Goal: Transaction & Acquisition: Book appointment/travel/reservation

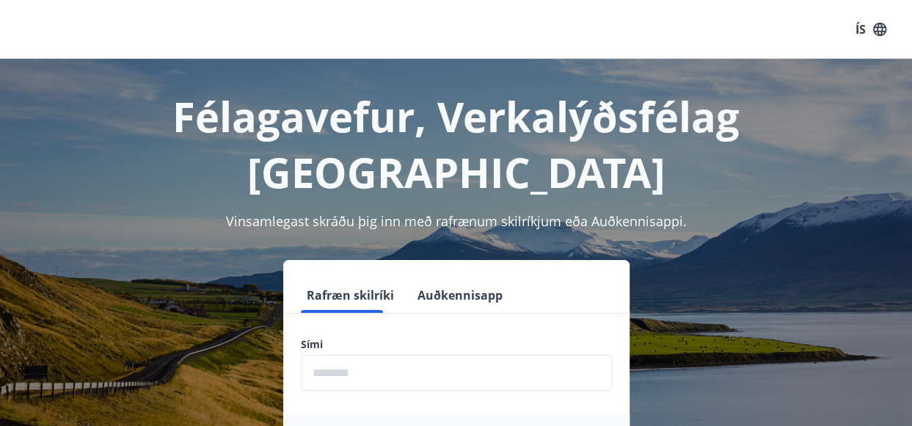
click at [407, 347] on form "Rafræn skilríki Auðkennisapp Sími ​ Login" at bounding box center [456, 380] width 346 height 207
click at [370, 354] on input "phone" at bounding box center [456, 372] width 311 height 36
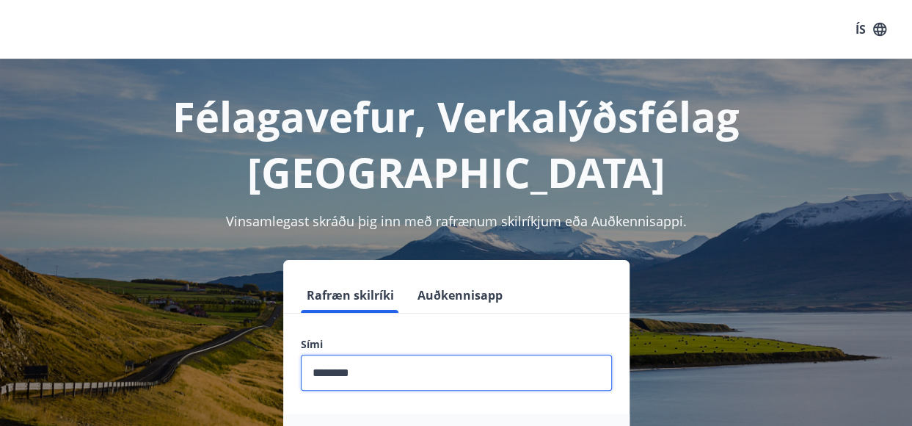
type input "********"
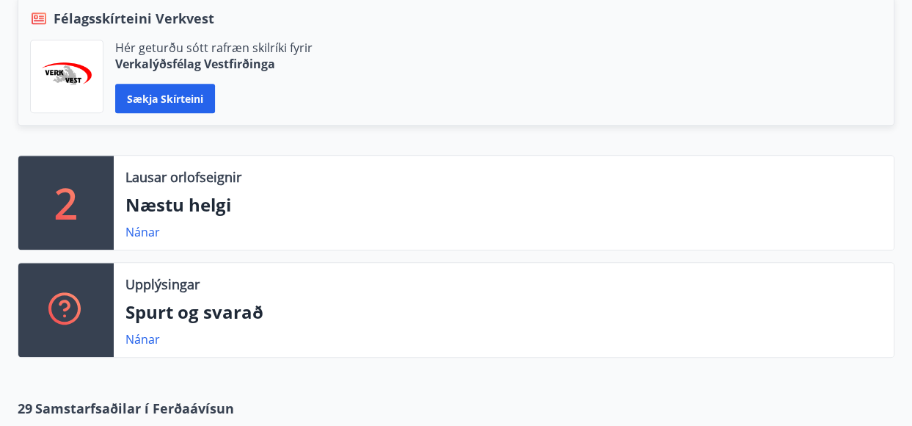
scroll to position [352, 0]
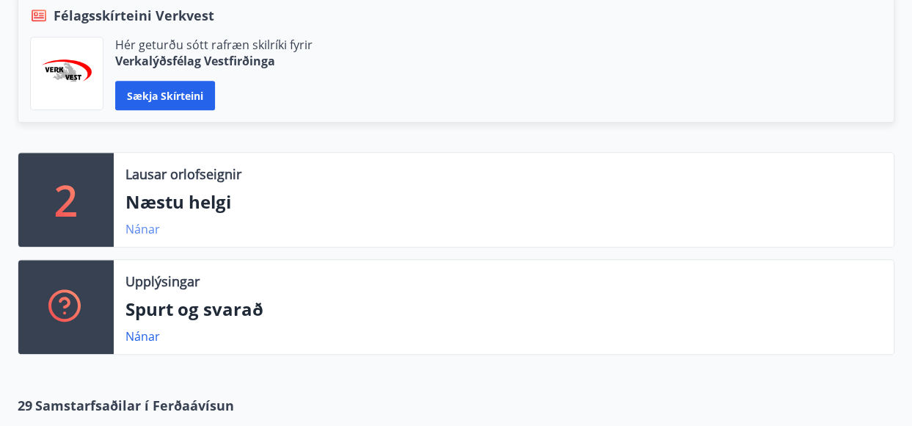
click at [130, 229] on link "Nánar" at bounding box center [142, 229] width 34 height 16
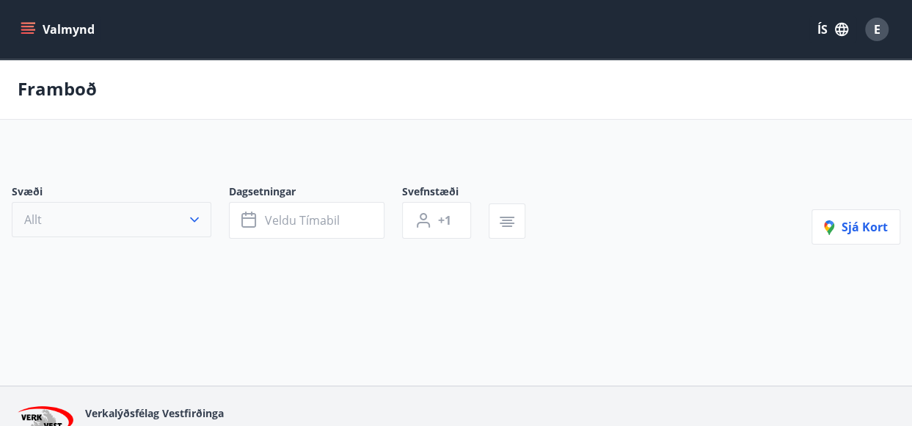
click at [132, 229] on button "Allt" at bounding box center [112, 219] width 200 height 35
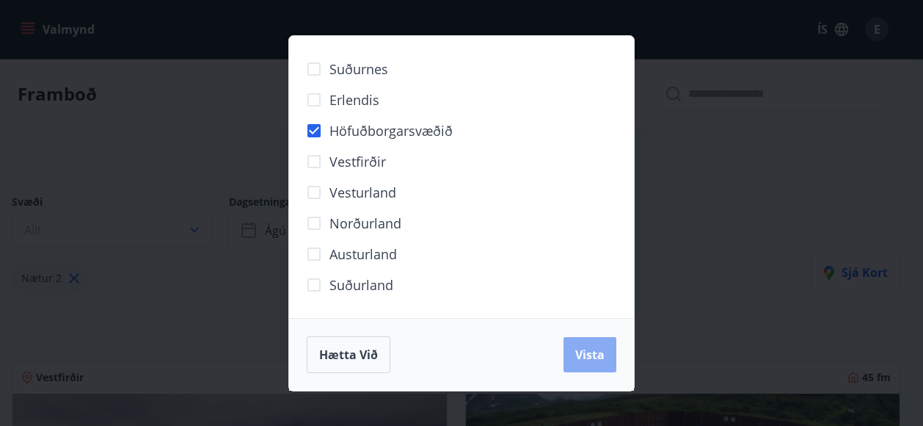
click at [596, 354] on span "Vista" at bounding box center [589, 354] width 29 height 16
click at [596, 354] on div "Hætta við Vista" at bounding box center [462, 354] width 310 height 37
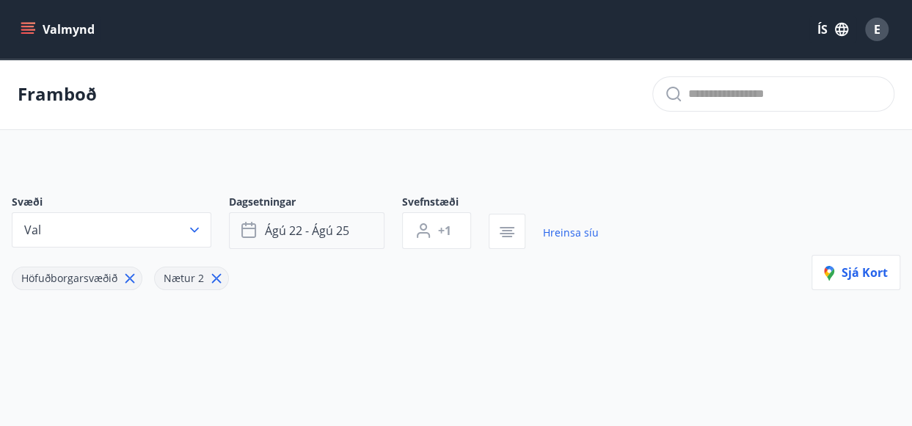
click at [345, 233] on span "ágú 22 - ágú 25" at bounding box center [307, 230] width 84 height 16
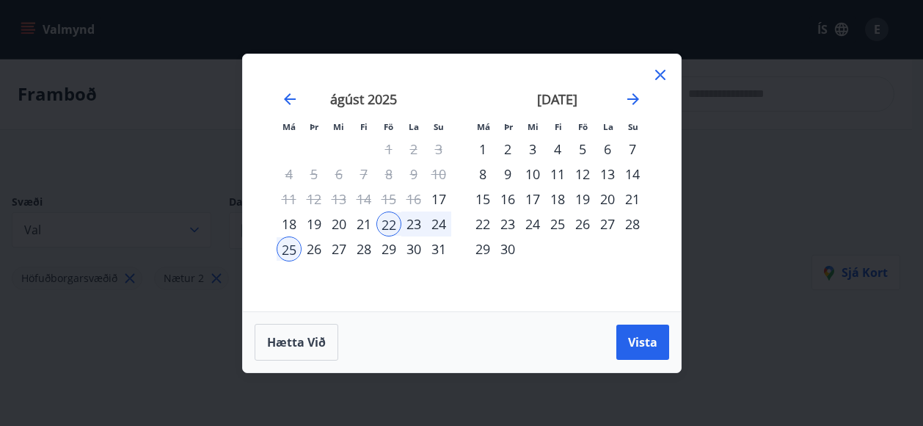
click at [583, 196] on div "19" at bounding box center [582, 198] width 25 height 25
click at [481, 223] on div "22" at bounding box center [482, 223] width 25 height 25
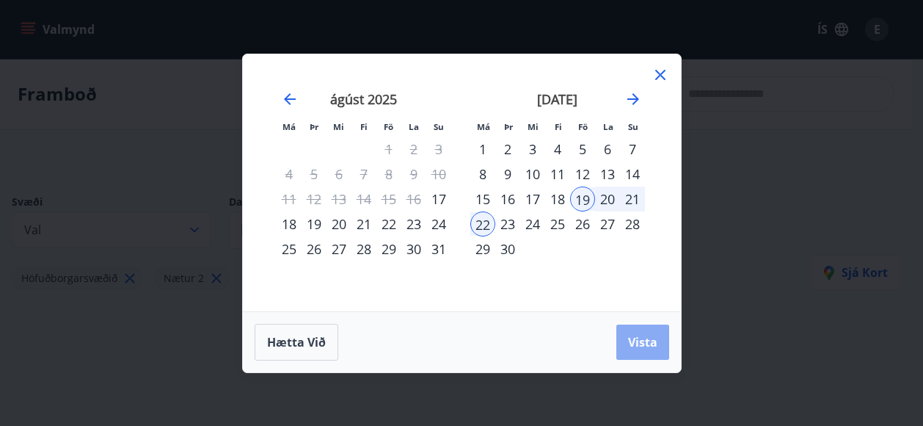
click at [638, 343] on span "Vista" at bounding box center [642, 342] width 29 height 16
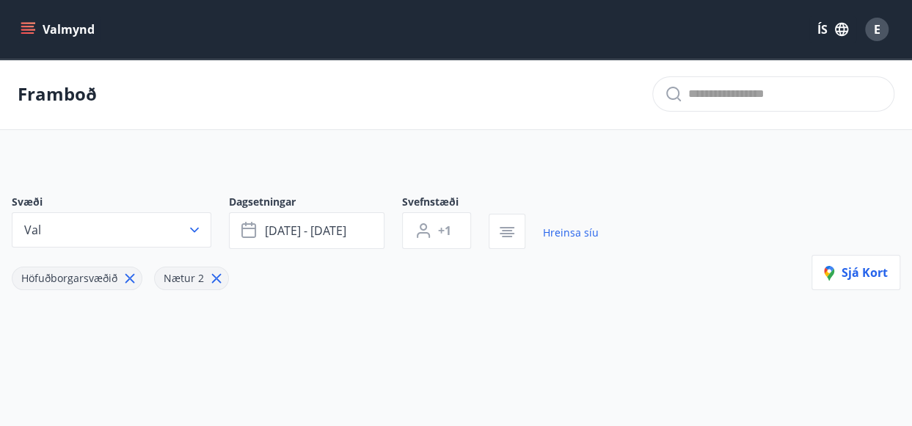
click at [125, 287] on div "Höfuðborgarsvæðið" at bounding box center [77, 277] width 131 height 23
click at [128, 283] on icon at bounding box center [130, 278] width 16 height 16
click at [73, 274] on icon at bounding box center [74, 278] width 16 height 16
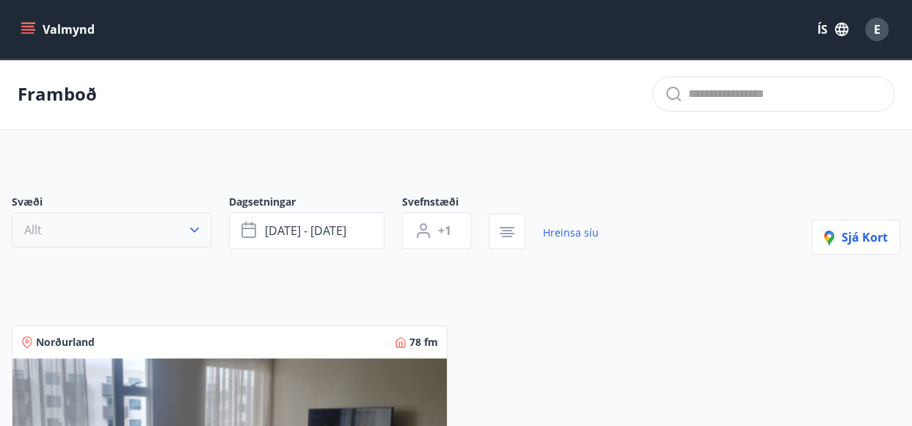
click at [205, 228] on button "Allt" at bounding box center [112, 229] width 200 height 35
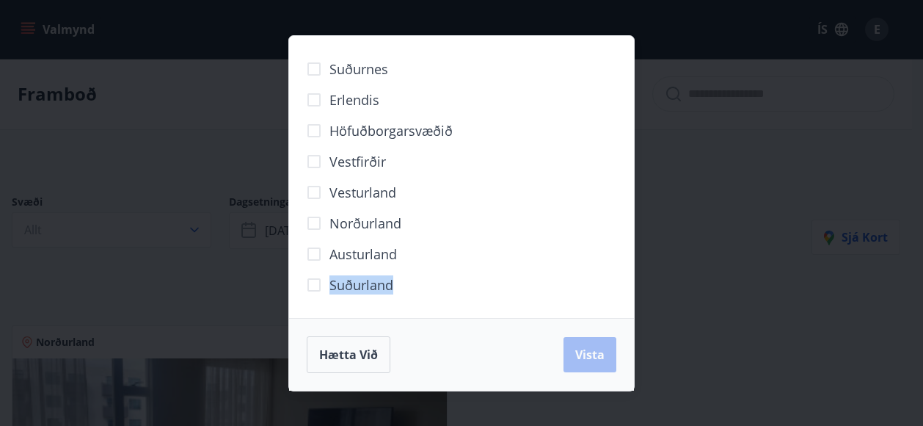
click at [186, 238] on div "Suðurnes Erlendis Höfuðborgarsvæðið Vestfirðir Vesturland Norðurland Austurland…" at bounding box center [461, 213] width 923 height 426
